Goal: Navigation & Orientation: Go to known website

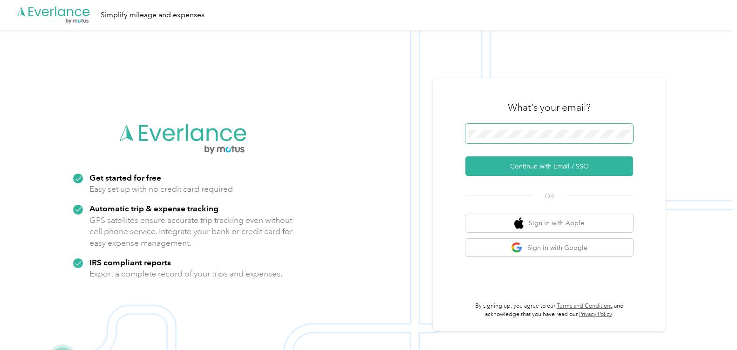
click at [493, 128] on span at bounding box center [549, 134] width 168 height 20
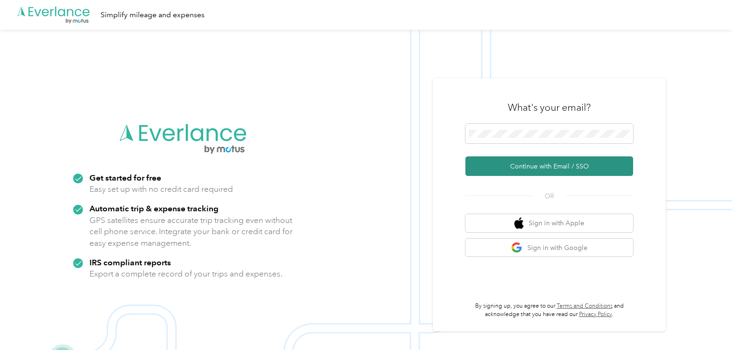
click at [507, 167] on button "Continue with Email / SSO" at bounding box center [549, 166] width 168 height 20
